Goal: Task Accomplishment & Management: Manage account settings

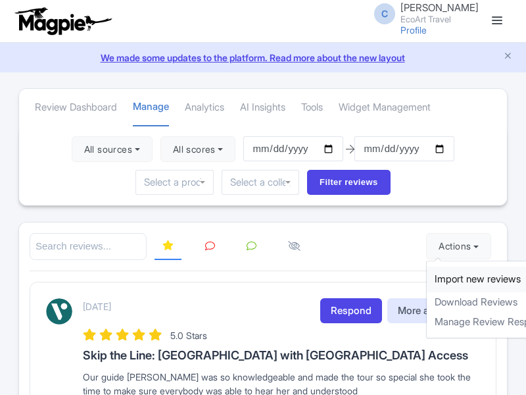
click at [445, 279] on link "Import new reviews" at bounding box center [504, 279] width 155 height 26
